Goal: Information Seeking & Learning: Learn about a topic

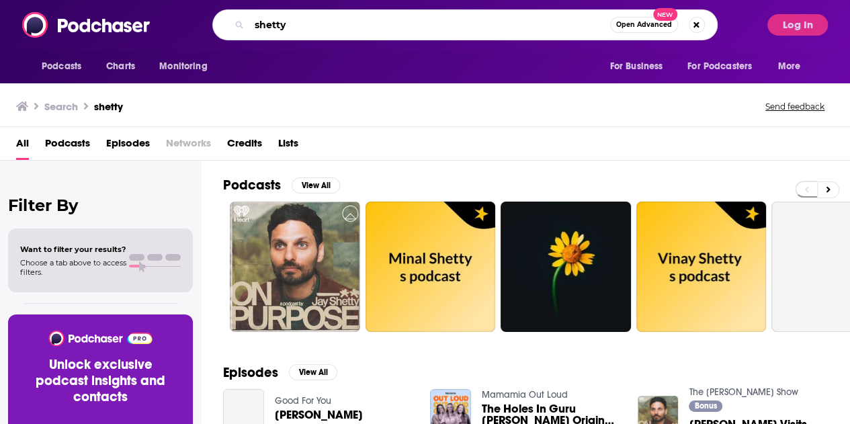
click at [282, 22] on input "shetty" at bounding box center [429, 25] width 361 height 22
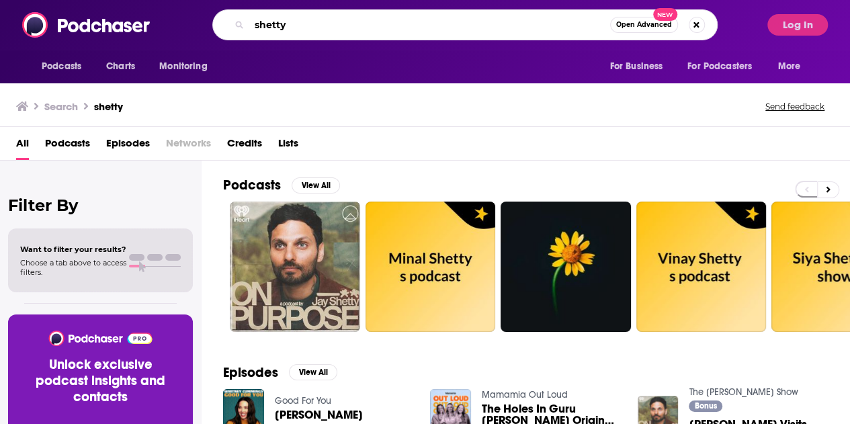
click at [281, 22] on input "shetty" at bounding box center [429, 25] width 361 height 22
click at [281, 23] on input "shetty" at bounding box center [429, 25] width 361 height 22
type input "future hindsight"
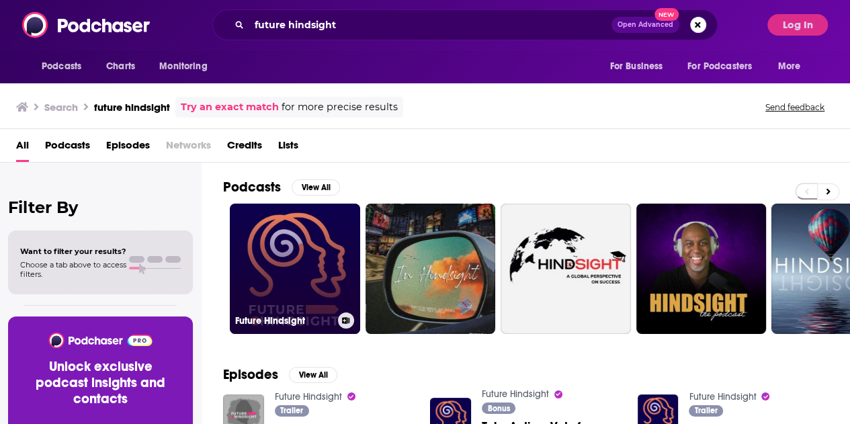
click at [270, 275] on link "Future Hindsight" at bounding box center [295, 269] width 130 height 130
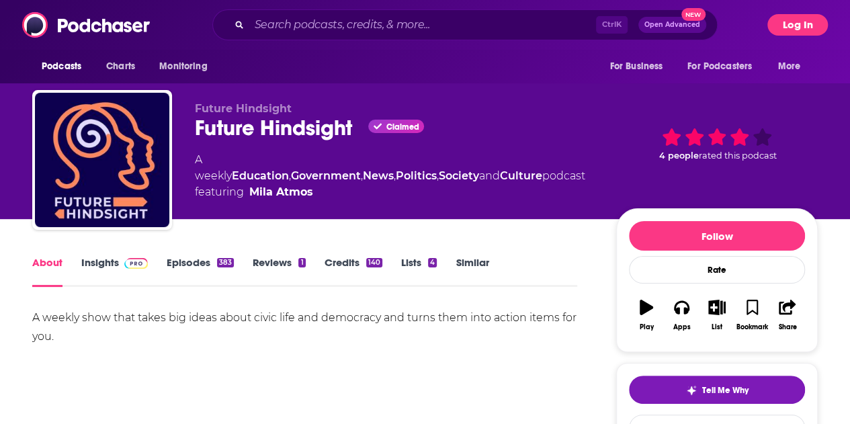
click at [800, 19] on button "Log In" at bounding box center [798, 25] width 60 height 22
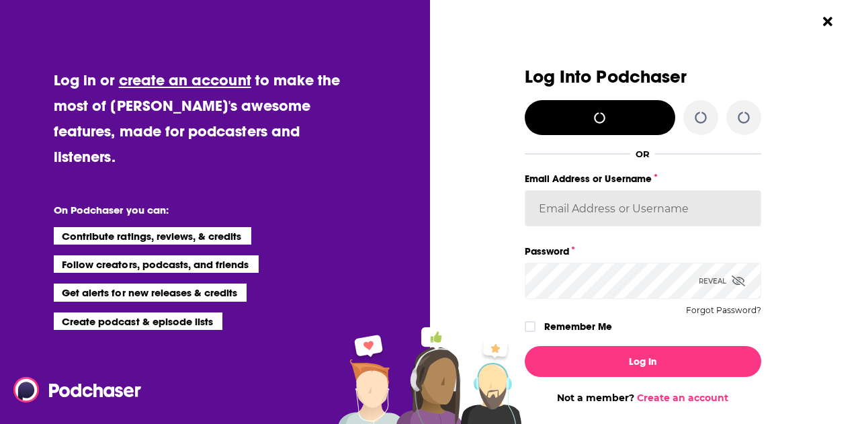
type input "ereardon"
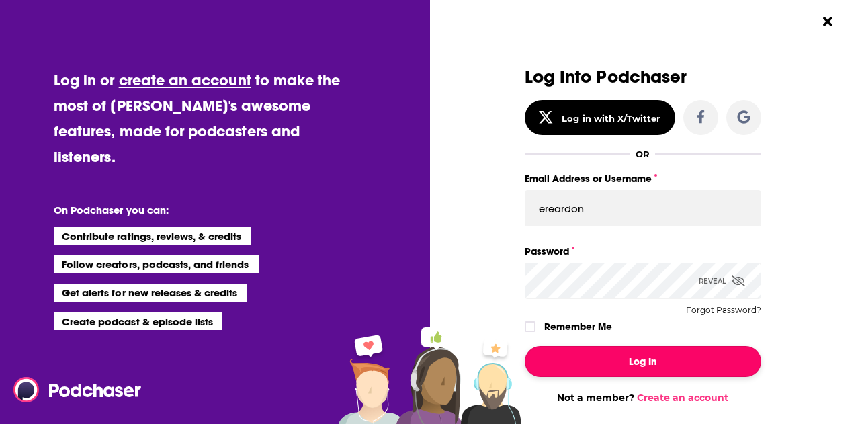
click at [620, 370] on button "Log In" at bounding box center [643, 361] width 237 height 31
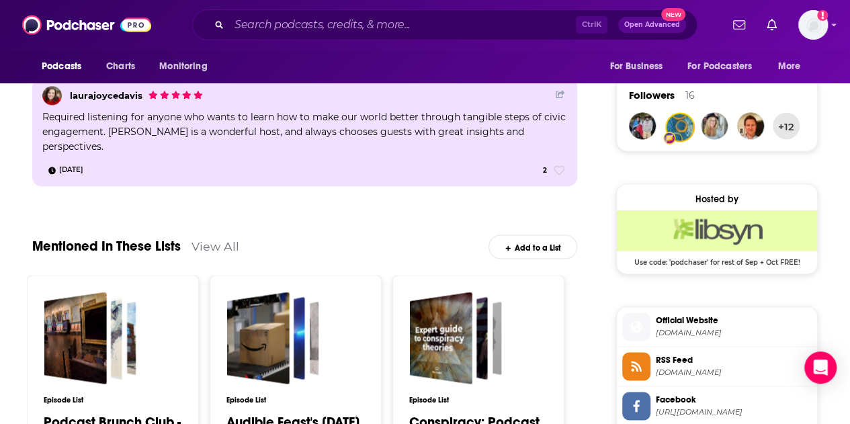
scroll to position [739, 0]
